Goal: Book appointment/travel/reservation

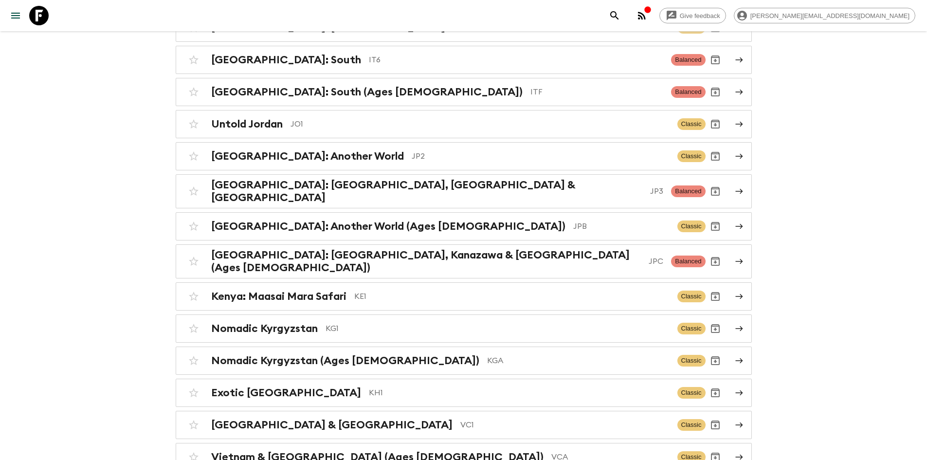
scroll to position [2254, 0]
click at [650, 186] on p "JP3" at bounding box center [656, 192] width 13 height 12
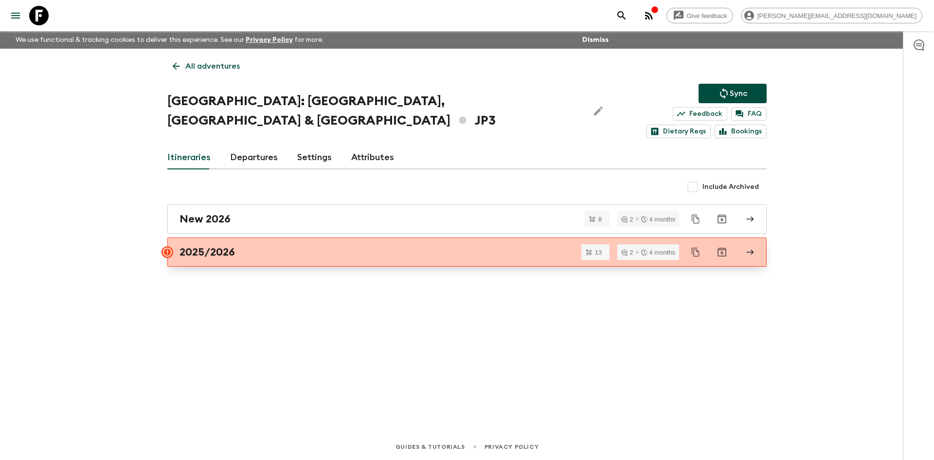
click at [221, 237] on link "2025/2026" at bounding box center [467, 251] width 600 height 29
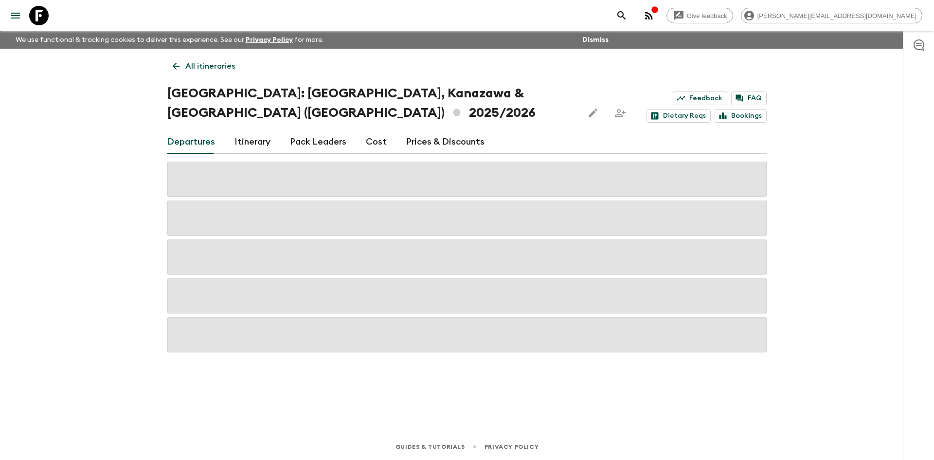
click at [115, 282] on div "Give feedback [PERSON_NAME][EMAIL_ADDRESS][DOMAIN_NAME] We use functional & tra…" at bounding box center [467, 230] width 934 height 460
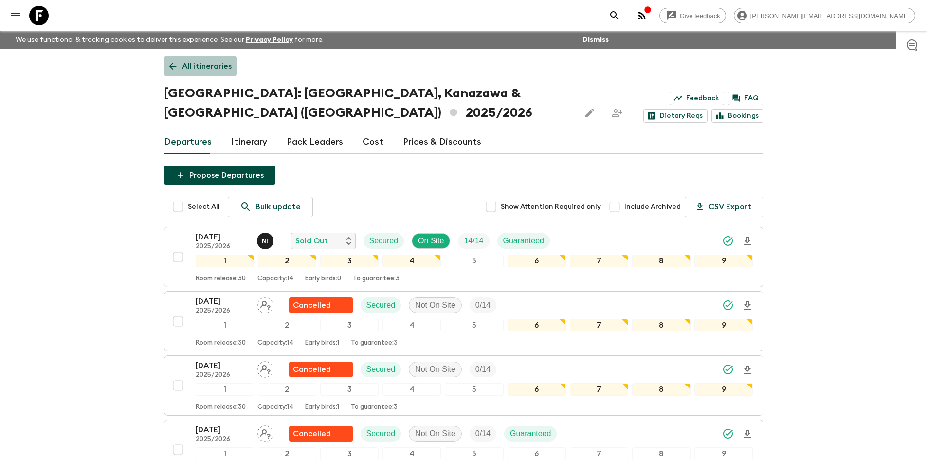
click at [178, 59] on link "All itineraries" at bounding box center [200, 65] width 73 height 19
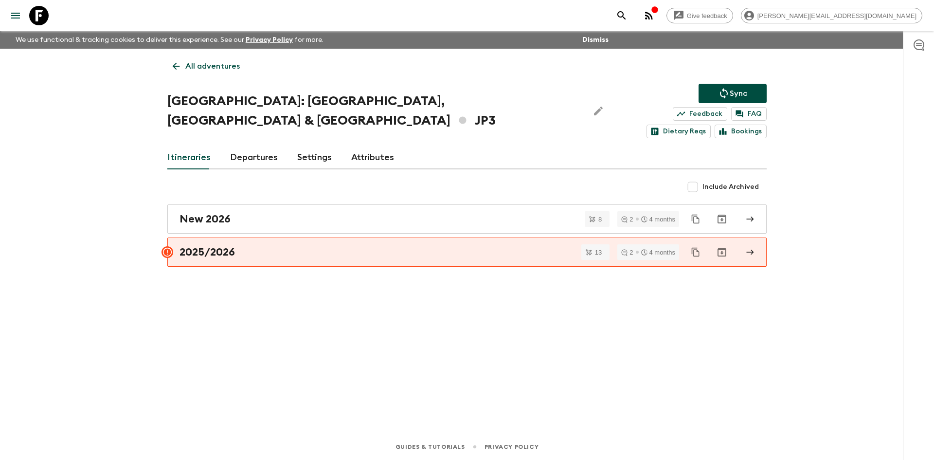
click at [191, 67] on p "All adventures" at bounding box center [212, 66] width 55 height 12
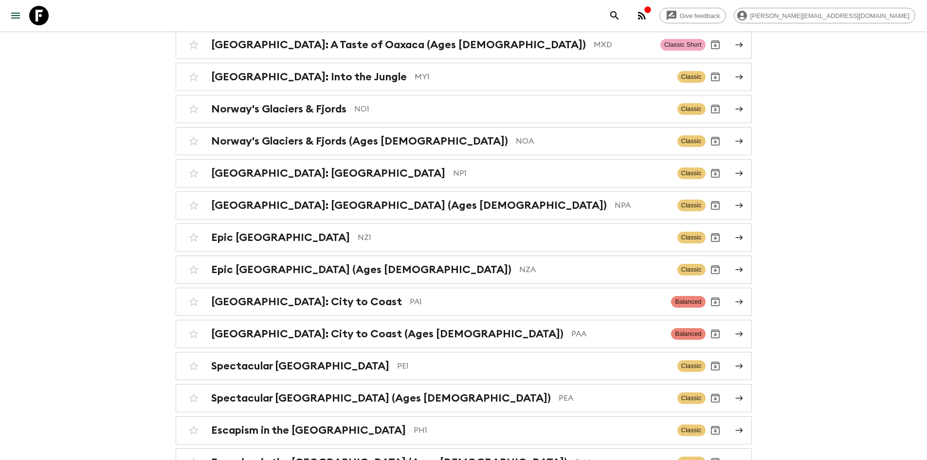
scroll to position [2900, 0]
